Goal: Information Seeking & Learning: Learn about a topic

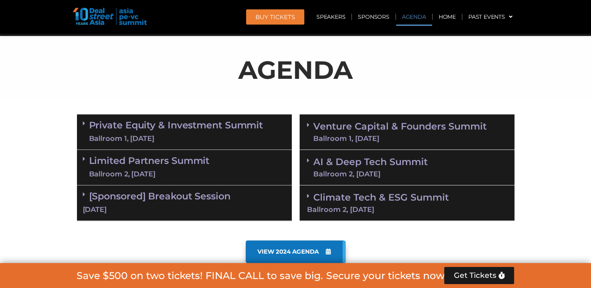
scroll to position [420, 0]
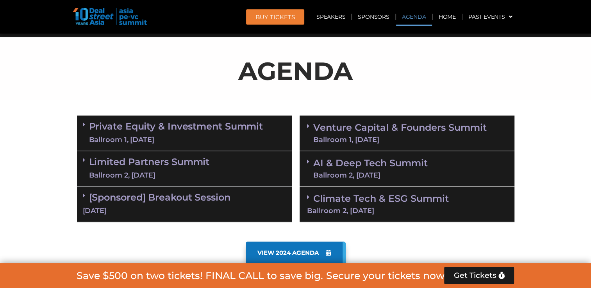
click at [369, 158] on link "AI & Deep Tech Summit Ballroom 2, [DATE]" at bounding box center [370, 168] width 114 height 20
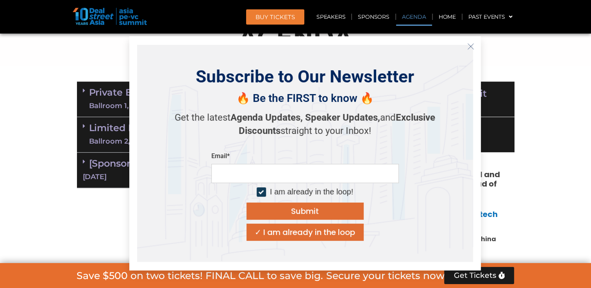
scroll to position [468, 0]
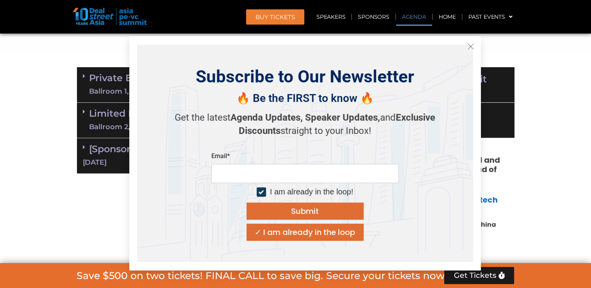
click at [326, 189] on div "I am already in the loop!" at bounding box center [311, 192] width 83 height 10
click at [329, 192] on div "I am already in the loop!" at bounding box center [311, 192] width 83 height 10
click at [317, 240] on button "✓ I am already in the loop" at bounding box center [304, 232] width 117 height 17
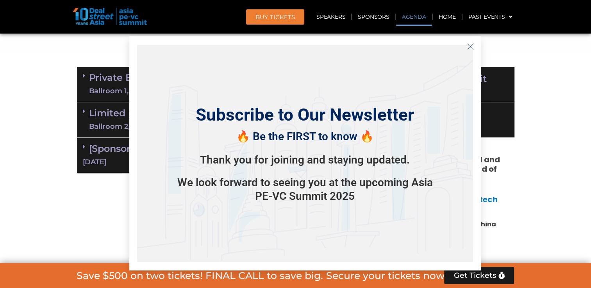
scroll to position [466, 0]
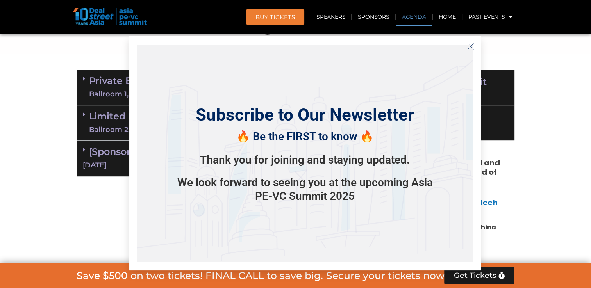
click at [468, 48] on icon "Close" at bounding box center [470, 46] width 7 height 7
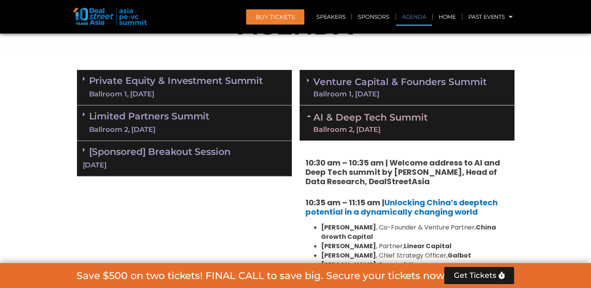
click at [84, 111] on icon at bounding box center [84, 114] width 2 height 6
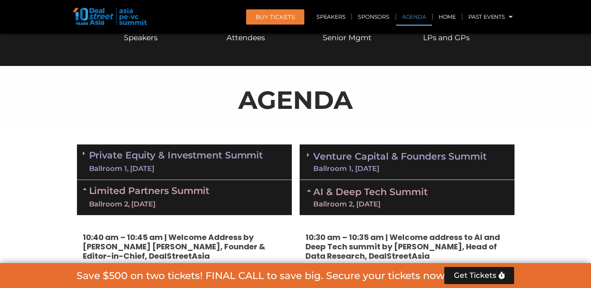
scroll to position [389, 0]
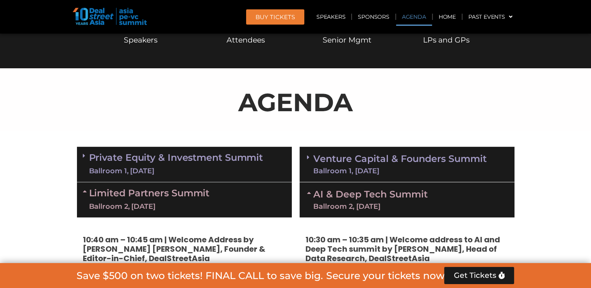
click at [307, 154] on icon at bounding box center [308, 157] width 2 height 6
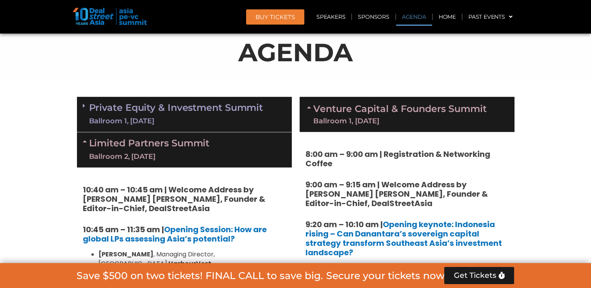
scroll to position [437, 0]
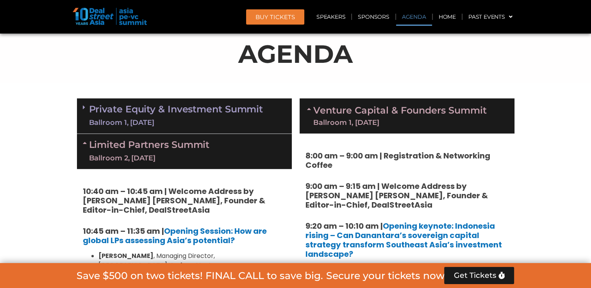
click at [87, 104] on span at bounding box center [86, 107] width 6 height 7
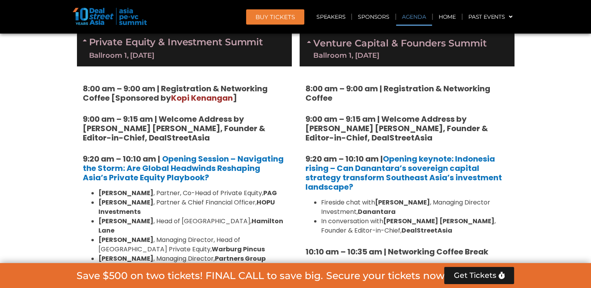
scroll to position [515, 0]
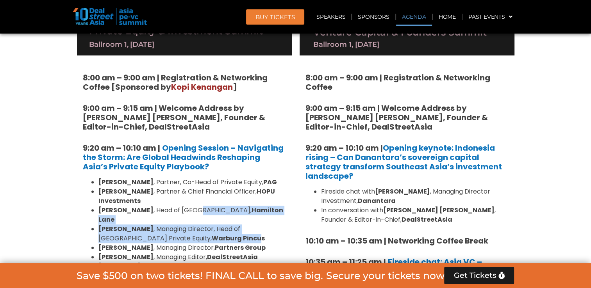
drag, startPoint x: 181, startPoint y: 191, endPoint x: 204, endPoint y: 212, distance: 30.7
click at [204, 212] on ul "[PERSON_NAME] , Partner, Co-Head of Private Equity, [PERSON_NAME] , Partner & C…" at bounding box center [184, 225] width 203 height 94
click at [212, 234] on strong "Warburg Pincus" at bounding box center [238, 238] width 53 height 9
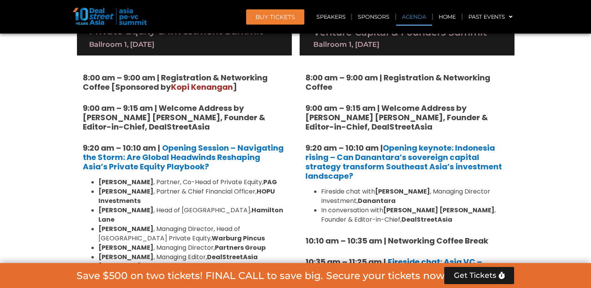
drag, startPoint x: 166, startPoint y: 233, endPoint x: 145, endPoint y: 187, distance: 51.0
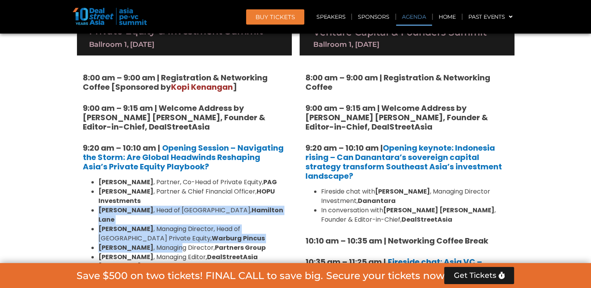
drag, startPoint x: 150, startPoint y: 193, endPoint x: 170, endPoint y: 223, distance: 35.9
click at [170, 223] on ul "[PERSON_NAME] , Partner, Co-Head of Private Equity, [PERSON_NAME] , Partner & C…" at bounding box center [184, 225] width 203 height 94
click at [170, 243] on li "[PERSON_NAME] , Managing Director, Partners Group" at bounding box center [191, 247] width 187 height 9
drag, startPoint x: 164, startPoint y: 220, endPoint x: 143, endPoint y: 185, distance: 40.4
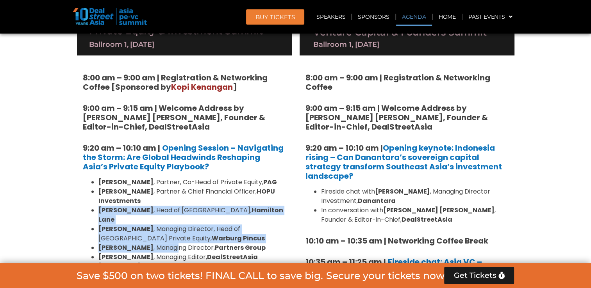
click at [143, 185] on ul "[PERSON_NAME] , Partner, Co-Head of Private Equity, [PERSON_NAME] , Partner & C…" at bounding box center [184, 225] width 203 height 94
click at [143, 187] on li "[PERSON_NAME] , Partner & Chief Financial Officer, HOPU Investments" at bounding box center [191, 196] width 187 height 19
click at [148, 224] on li "[PERSON_NAME] , Managing Director, Head of [GEOGRAPHIC_DATA] Private Equity, Wa…" at bounding box center [191, 233] width 187 height 19
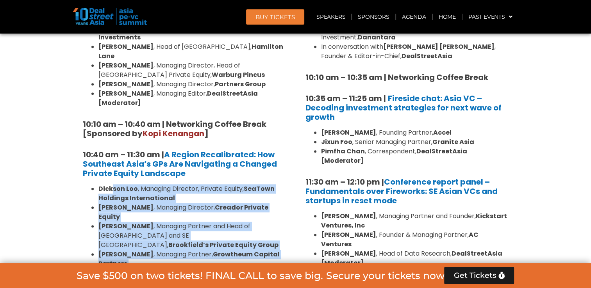
scroll to position [679, 0]
drag, startPoint x: 112, startPoint y: 192, endPoint x: 132, endPoint y: 226, distance: 39.3
click at [132, 226] on ul "[PERSON_NAME] , Managing Director, Private Equity, SeaTown Holdings Internation…" at bounding box center [184, 235] width 203 height 103
click at [132, 268] on strong "Pimfha Chan" at bounding box center [120, 272] width 44 height 9
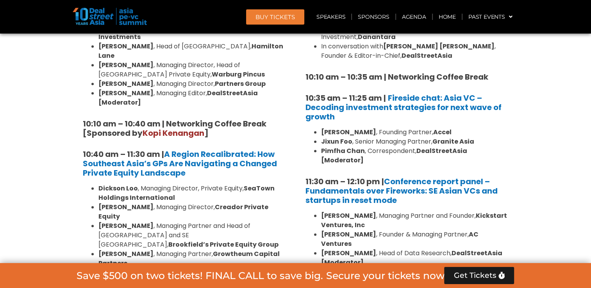
click at [125, 249] on strong "Growtheum Capital Partners" at bounding box center [188, 258] width 181 height 18
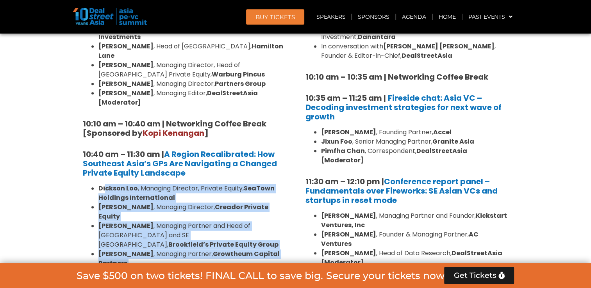
drag, startPoint x: 132, startPoint y: 224, endPoint x: 105, endPoint y: 152, distance: 76.7
click at [105, 184] on ul "[PERSON_NAME] , Managing Director, Private Equity, SeaTown Holdings Internation…" at bounding box center [184, 235] width 203 height 103
click at [105, 184] on strong "Dickson Loo" at bounding box center [117, 188] width 39 height 9
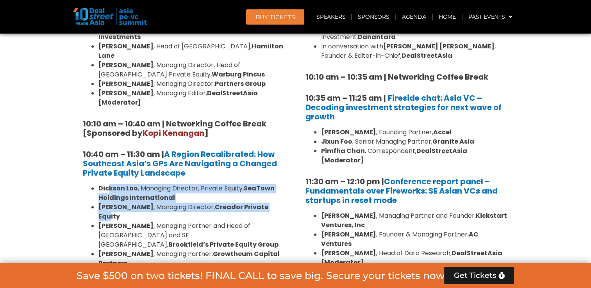
drag, startPoint x: 108, startPoint y: 148, endPoint x: 109, endPoint y: 178, distance: 29.7
click at [109, 184] on ul "[PERSON_NAME] , Managing Director, Private Equity, SeaTown Holdings Internation…" at bounding box center [184, 235] width 203 height 103
click at [109, 203] on strong "Creador Private Equity" at bounding box center [183, 212] width 170 height 18
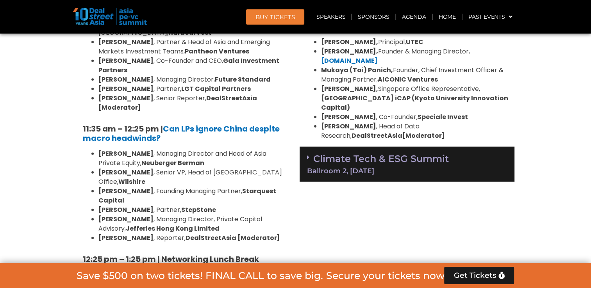
scroll to position [1918, 0]
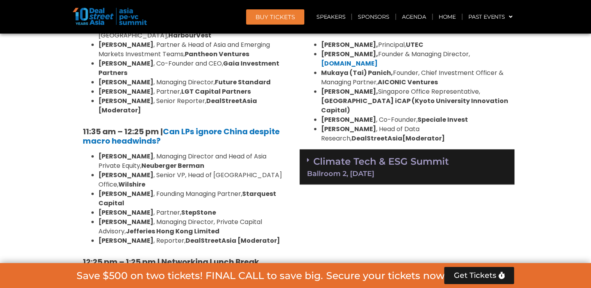
click at [339, 156] on link "Climate Tech & ESG Summit Ballroom 2, [DATE]" at bounding box center [407, 166] width 200 height 21
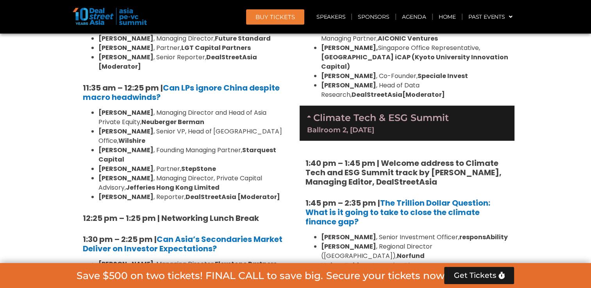
scroll to position [1962, 0]
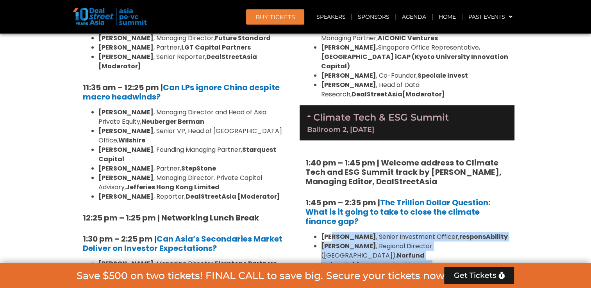
drag, startPoint x: 333, startPoint y: 166, endPoint x: 345, endPoint y: 215, distance: 50.7
click at [345, 232] on ul "[PERSON_NAME] , Senior Investment Officer, responsAbility [PERSON_NAME] , Regio…" at bounding box center [406, 279] width 203 height 94
click at [333, 232] on b "[PERSON_NAME]" at bounding box center [348, 236] width 55 height 9
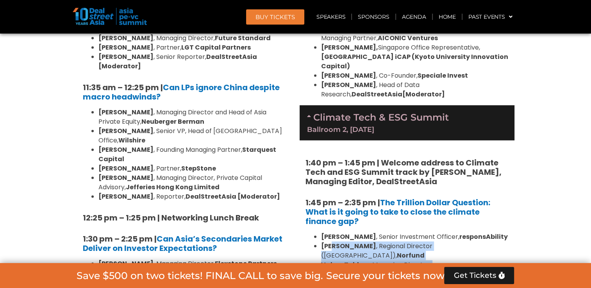
drag, startPoint x: 333, startPoint y: 168, endPoint x: 341, endPoint y: 206, distance: 39.1
click at [341, 232] on ul "[PERSON_NAME] , Senior Investment Officer, responsAbility [PERSON_NAME] , Regio…" at bounding box center [406, 279] width 203 height 94
click at [341, 279] on li "[PERSON_NAME] , Managing Director, [GEOGRAPHIC_DATA], GuarantCo, Head of Asia C…" at bounding box center [414, 293] width 187 height 28
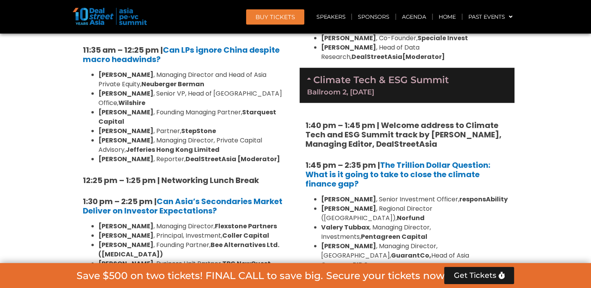
scroll to position [2024, 0]
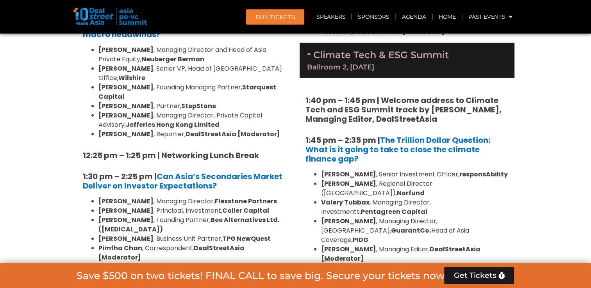
drag, startPoint x: 319, startPoint y: 172, endPoint x: 357, endPoint y: 176, distance: 37.6
click at [357, 274] on b "2:35 pm – 3:20 pm |" at bounding box center [342, 279] width 75 height 11
click at [328, 274] on b "2:35 pm – 3:20 pm |" at bounding box center [342, 279] width 75 height 11
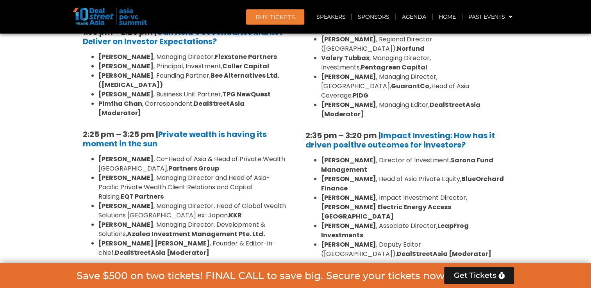
scroll to position [2168, 0]
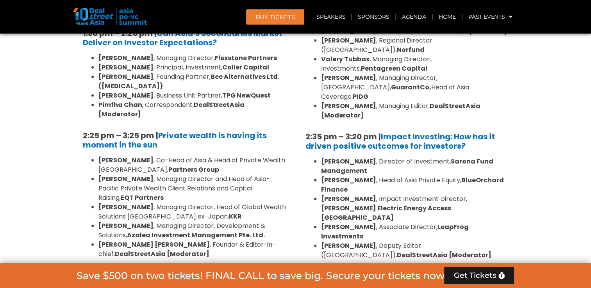
drag, startPoint x: 329, startPoint y: 201, endPoint x: 365, endPoint y: 226, distance: 43.7
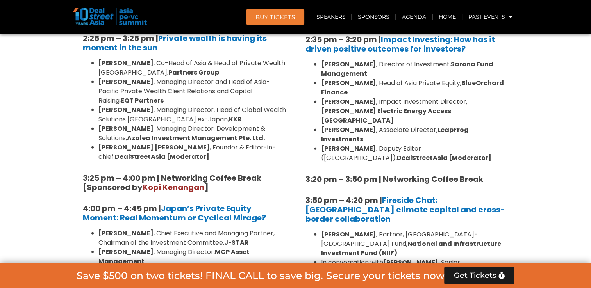
scroll to position [2264, 0]
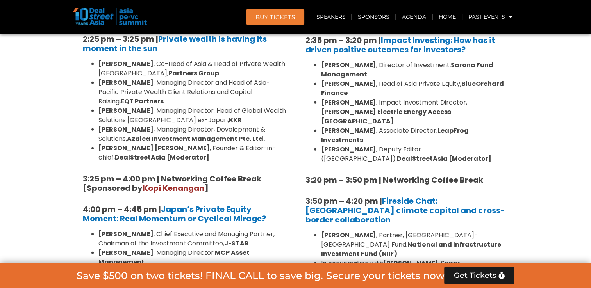
drag, startPoint x: 336, startPoint y: 198, endPoint x: 350, endPoint y: 233, distance: 38.4
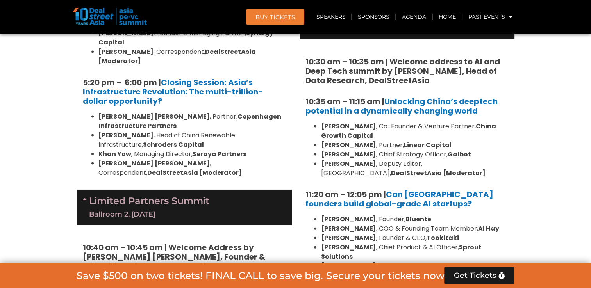
scroll to position [1633, 0]
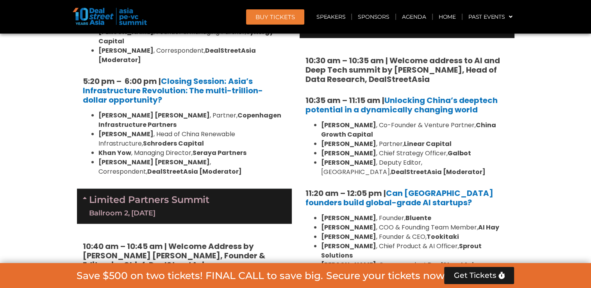
click at [411, 214] on strong "Bluente" at bounding box center [418, 218] width 26 height 9
copy strong "Bluente"
click at [342, 260] on strong "[PERSON_NAME]" at bounding box center [348, 264] width 55 height 9
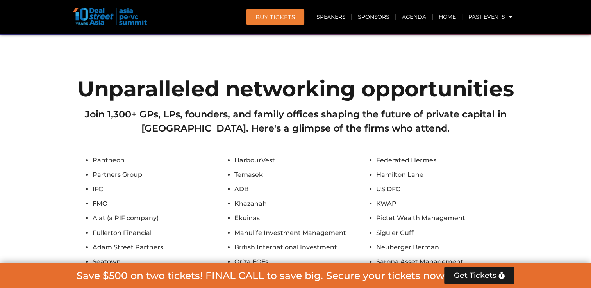
scroll to position [8906, 0]
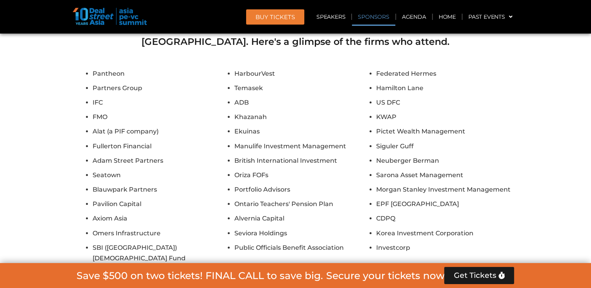
click at [385, 15] on link "Sponsors" at bounding box center [373, 17] width 43 height 18
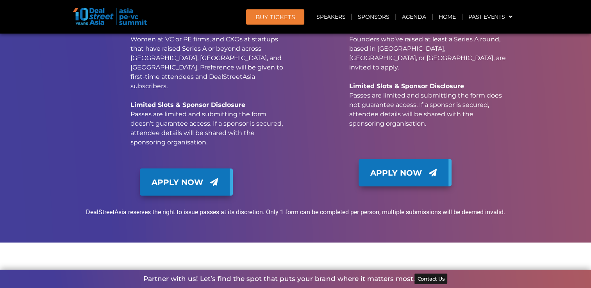
scroll to position [10343, 0]
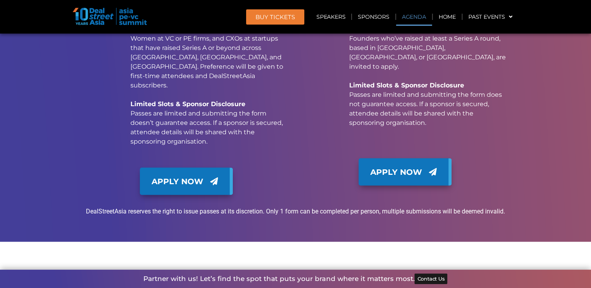
click at [407, 18] on link "Agenda" at bounding box center [414, 17] width 36 height 18
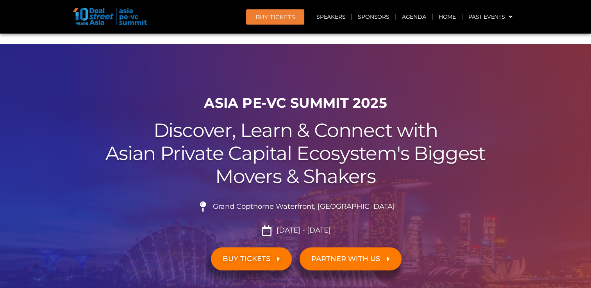
scroll to position [0, 0]
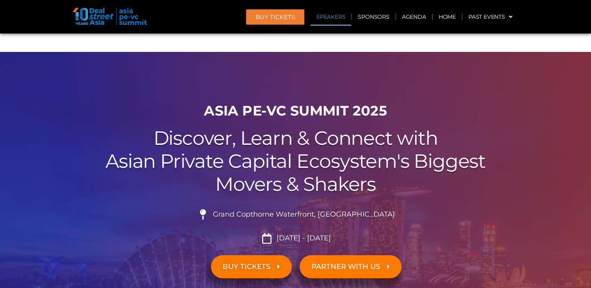
click at [331, 22] on link "Speakers" at bounding box center [330, 17] width 41 height 18
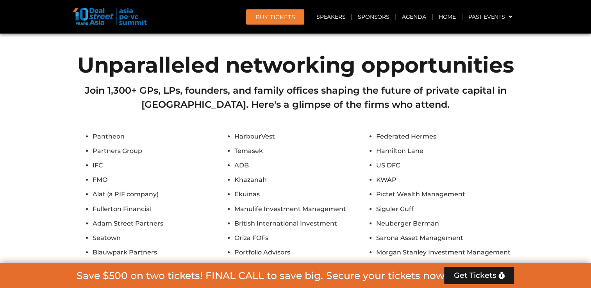
scroll to position [8891, 0]
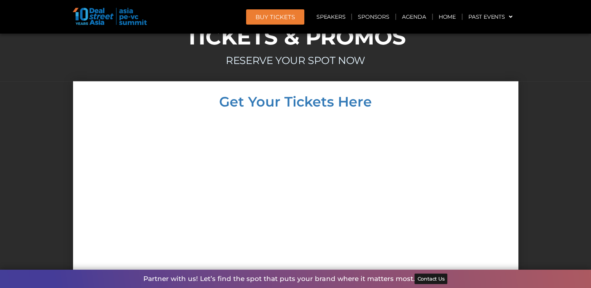
scroll to position [9491, 0]
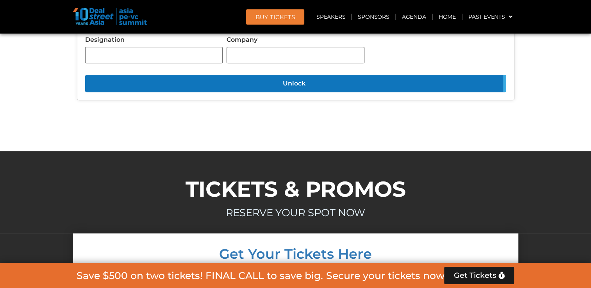
scroll to position [9367, 0]
